Goal: Transaction & Acquisition: Purchase product/service

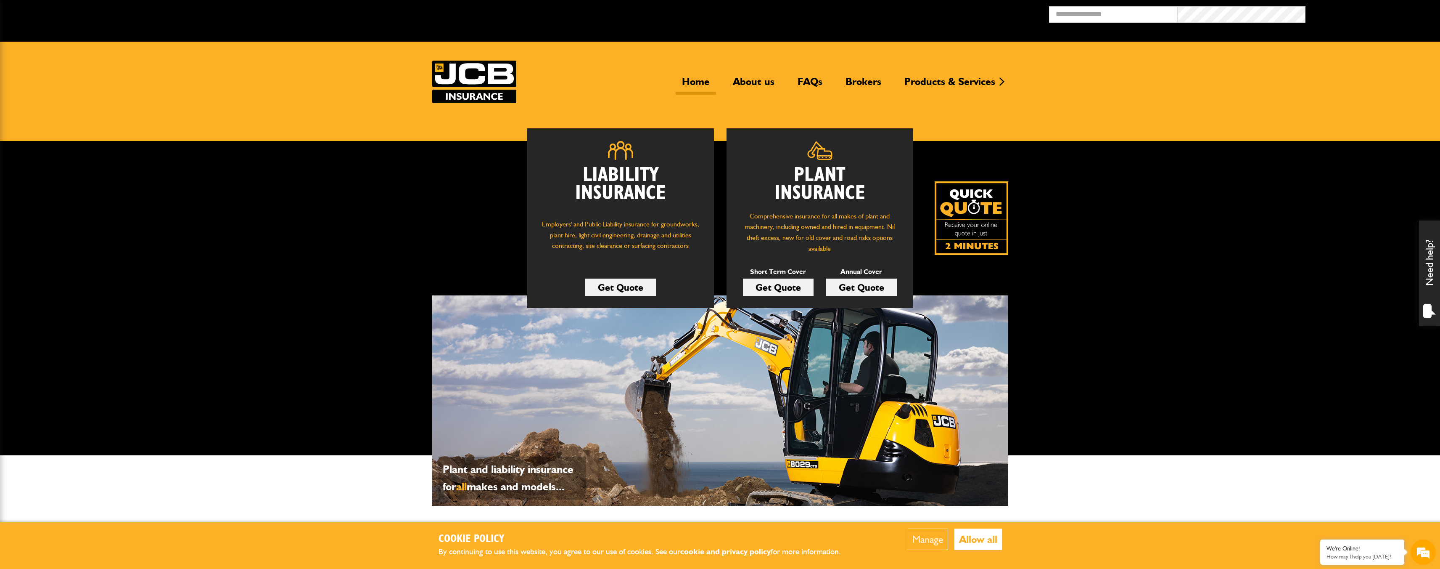
click at [803, 287] on link "Get Quote" at bounding box center [778, 287] width 71 height 18
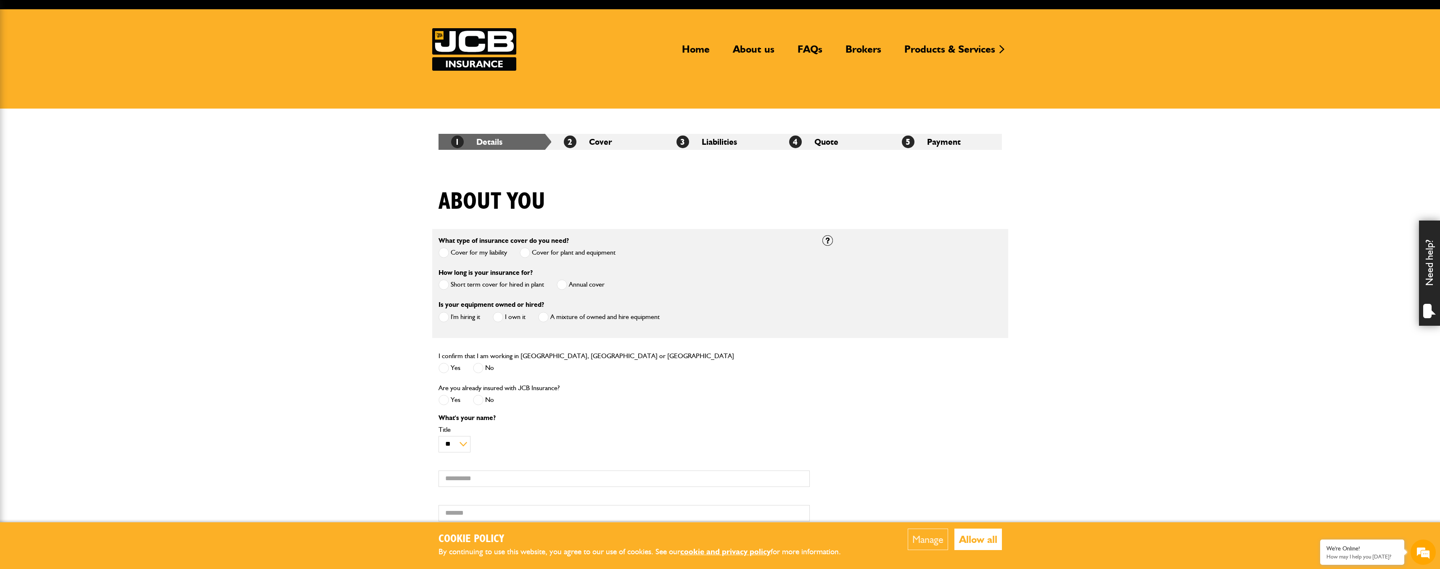
scroll to position [43, 0]
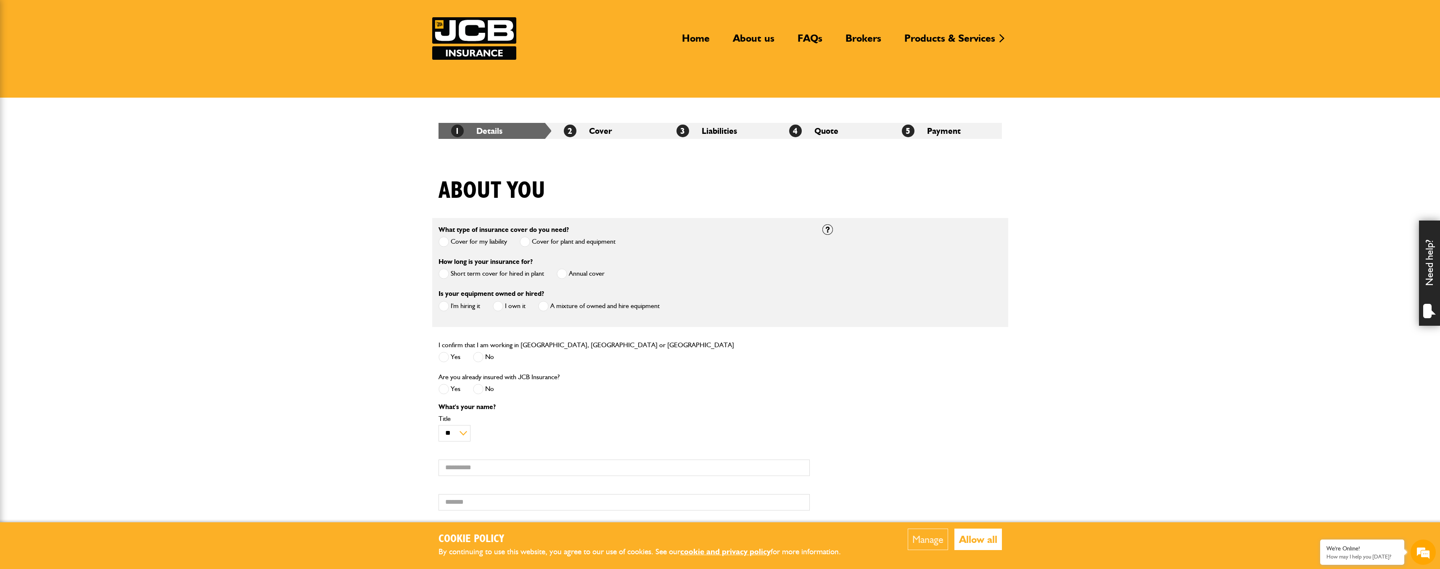
click at [447, 274] on span at bounding box center [444, 273] width 11 height 11
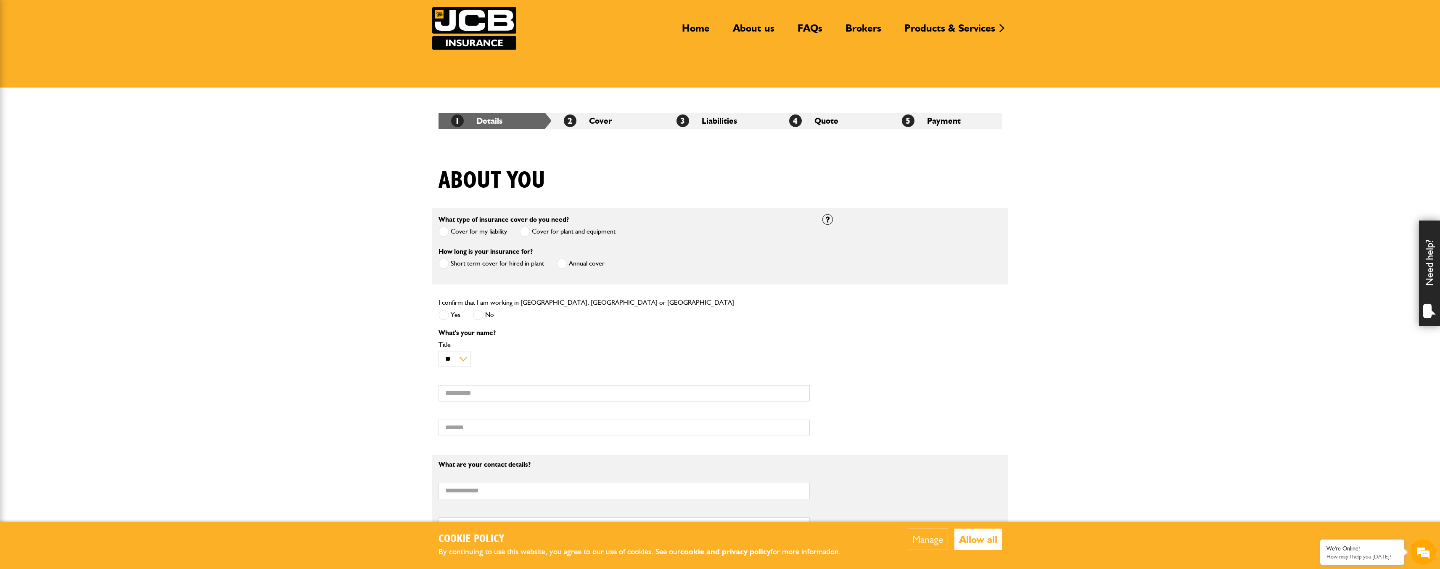
click at [444, 315] on span at bounding box center [444, 315] width 11 height 11
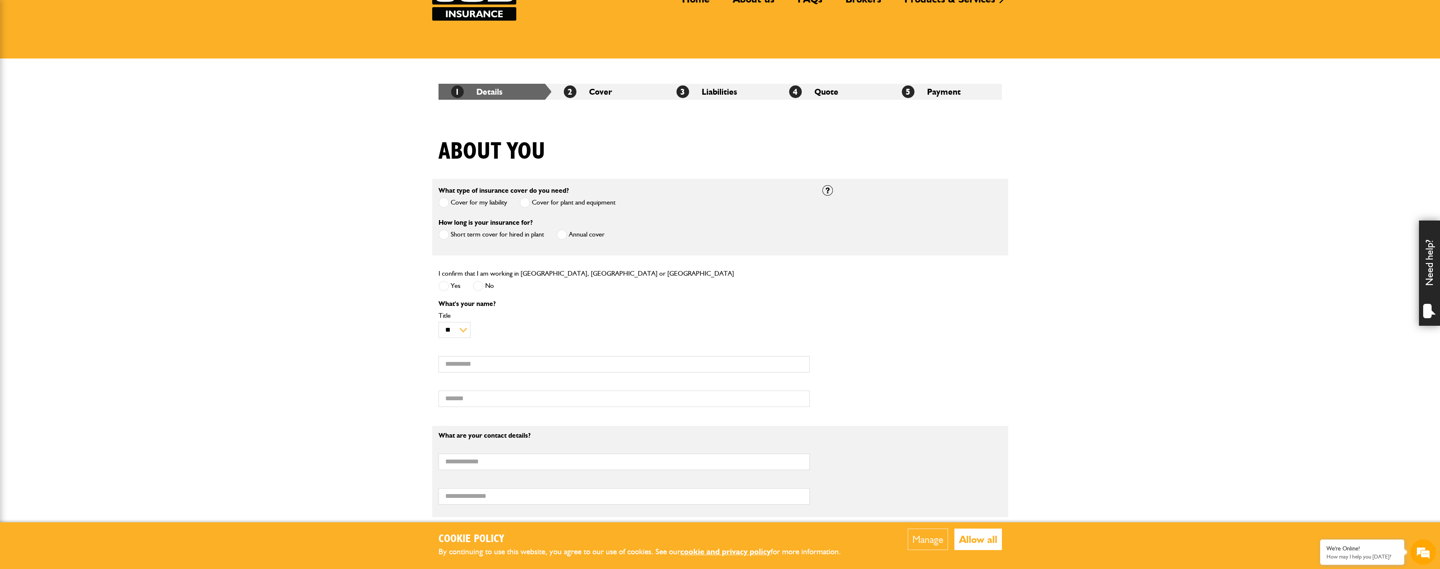
scroll to position [0, 0]
